Goal: Download file/media

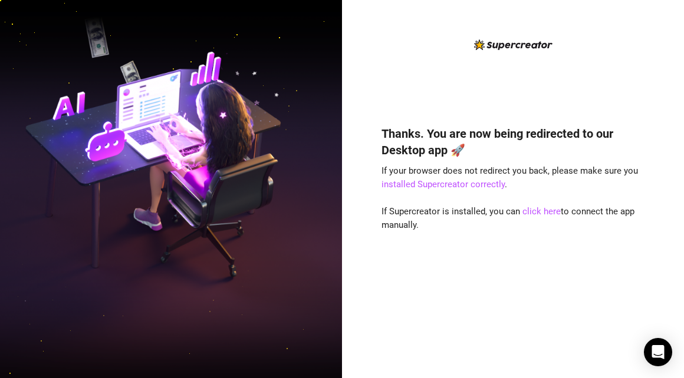
click at [565, 250] on div "Thanks. You are now being redirected to our Desktop app 🚀 If your browser does …" at bounding box center [512, 235] width 263 height 250
click at [531, 214] on link "click here" at bounding box center [541, 211] width 38 height 11
click at [602, 68] on div "Thanks. You are now being redirected to our Desktop app 🚀 If your browser does …" at bounding box center [512, 199] width 263 height 322
click at [506, 198] on div "Thanks. You are now being redirected to our Desktop app 🚀 If your browser does …" at bounding box center [512, 235] width 263 height 250
click at [532, 209] on link "click here" at bounding box center [541, 211] width 38 height 11
